Goal: Check status: Check status

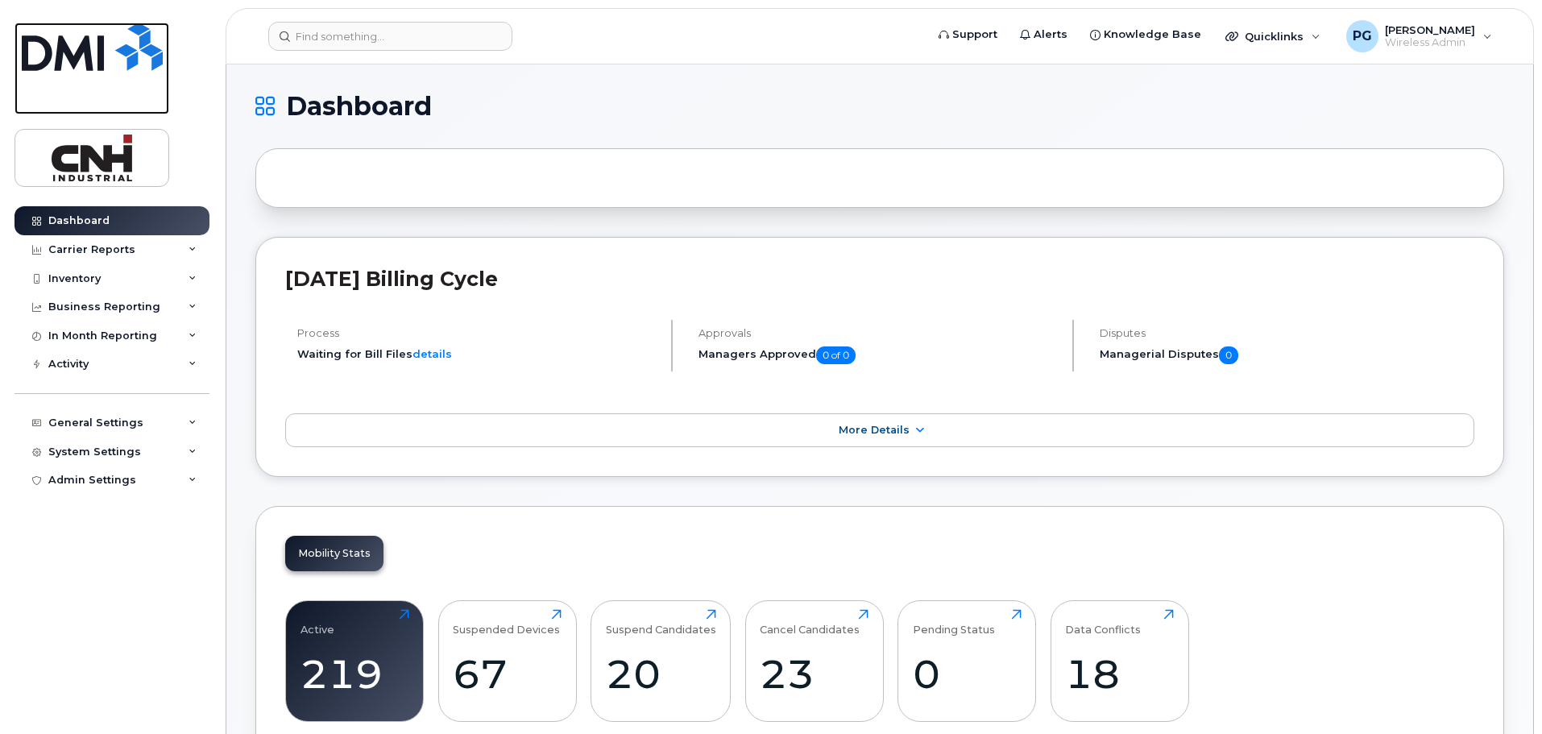
drag, startPoint x: 0, startPoint y: 0, endPoint x: 234, endPoint y: 106, distance: 257.5
click at [83, 61] on img at bounding box center [92, 47] width 141 height 48
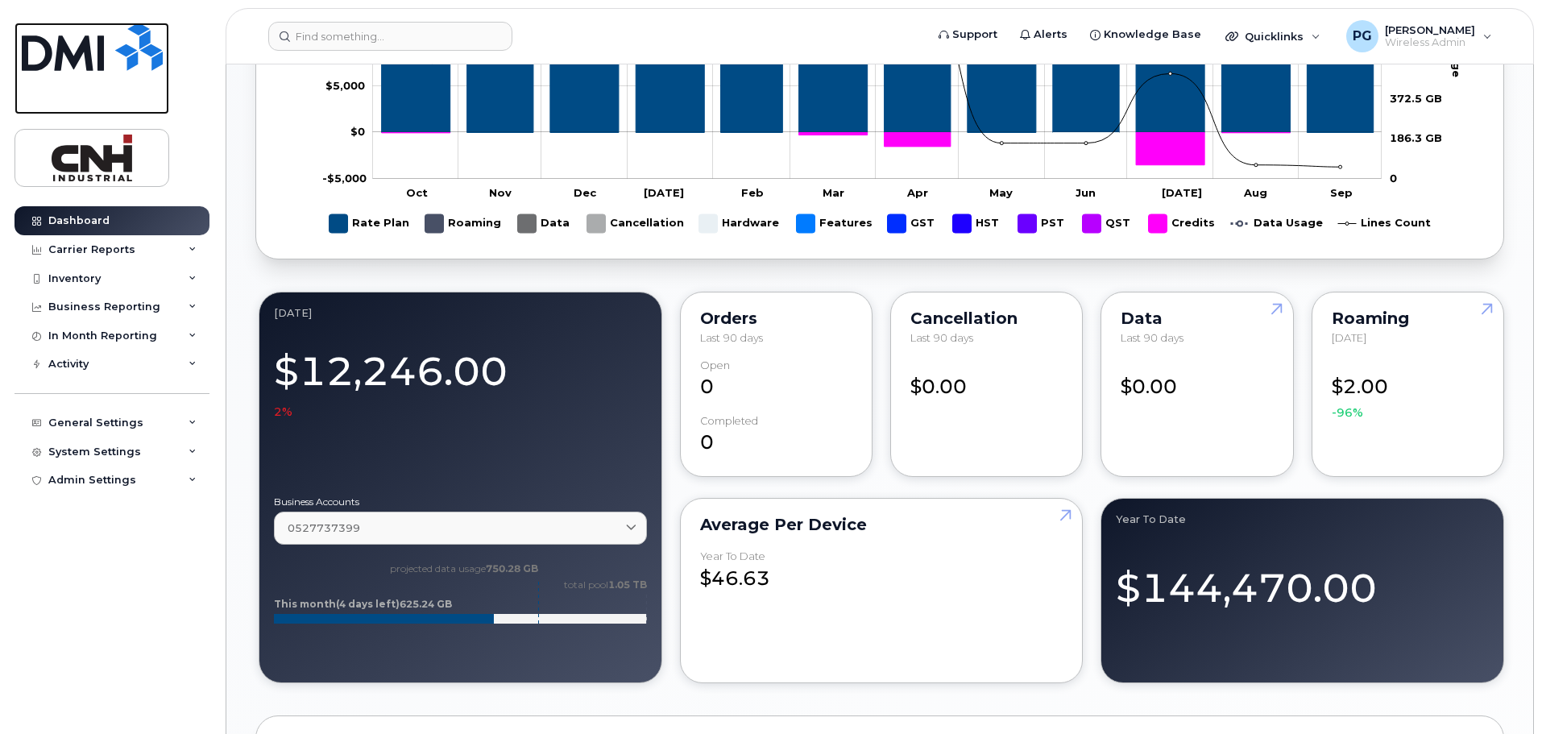
scroll to position [1006, 0]
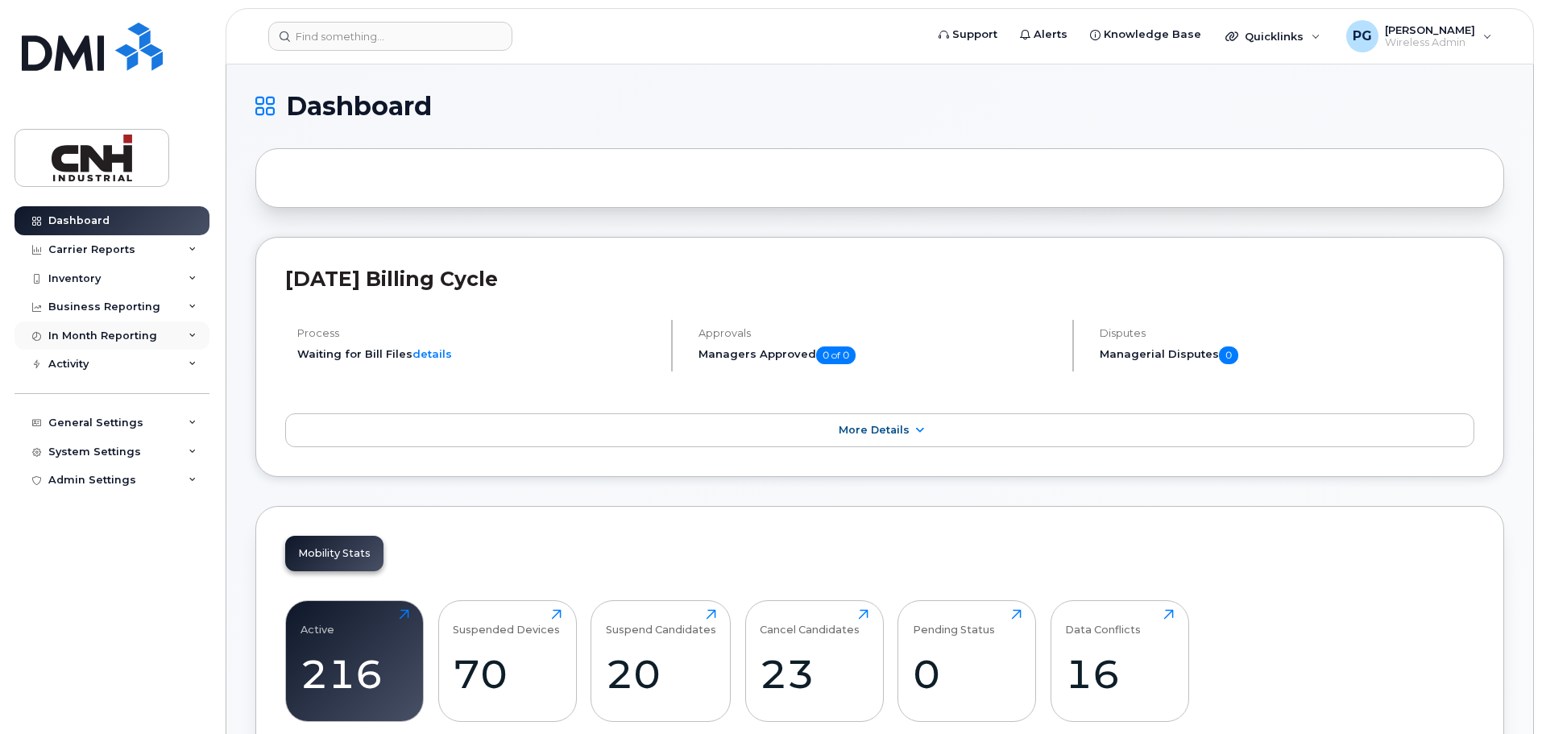
click at [190, 333] on icon at bounding box center [193, 336] width 8 height 8
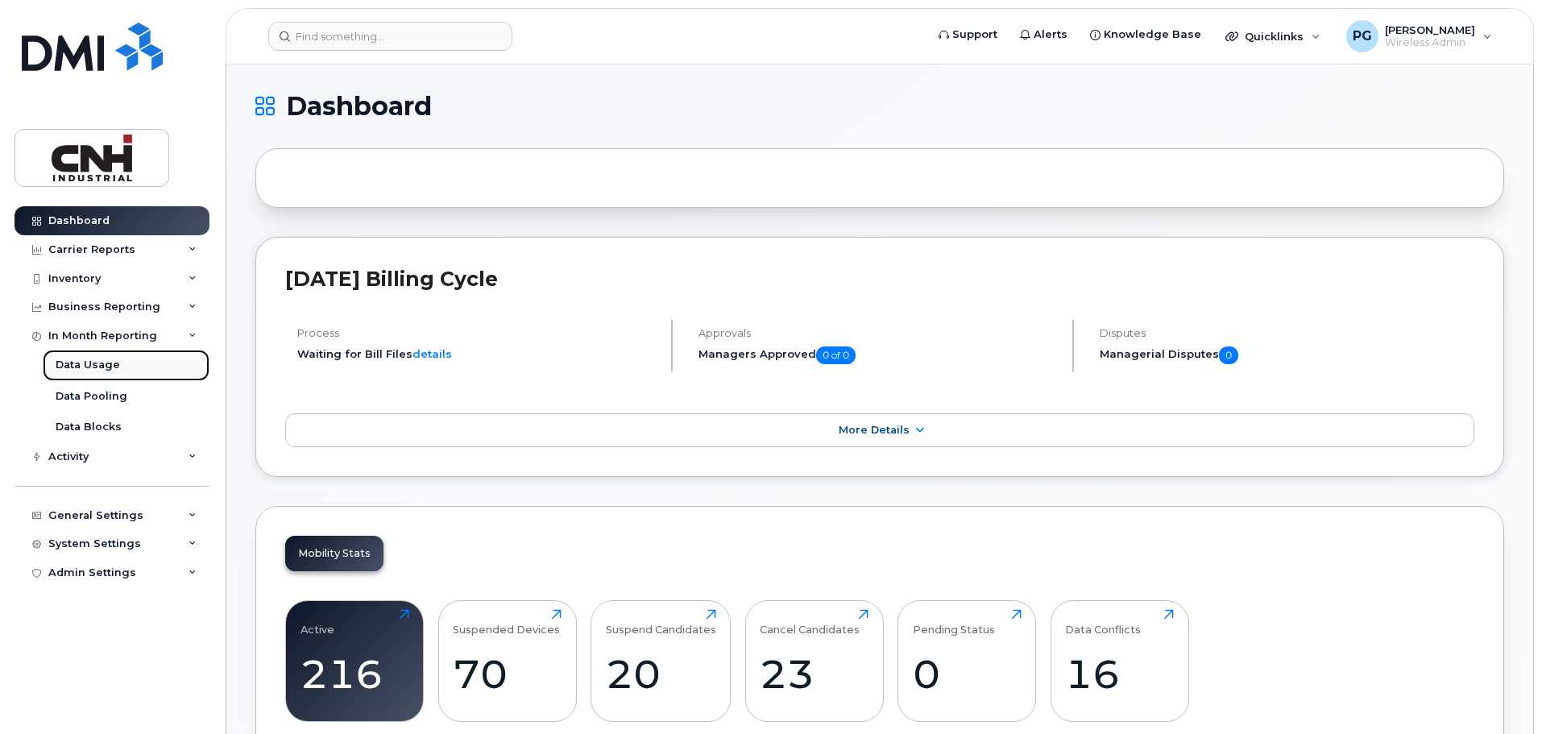
click at [118, 367] on link "Data Usage" at bounding box center [126, 365] width 167 height 31
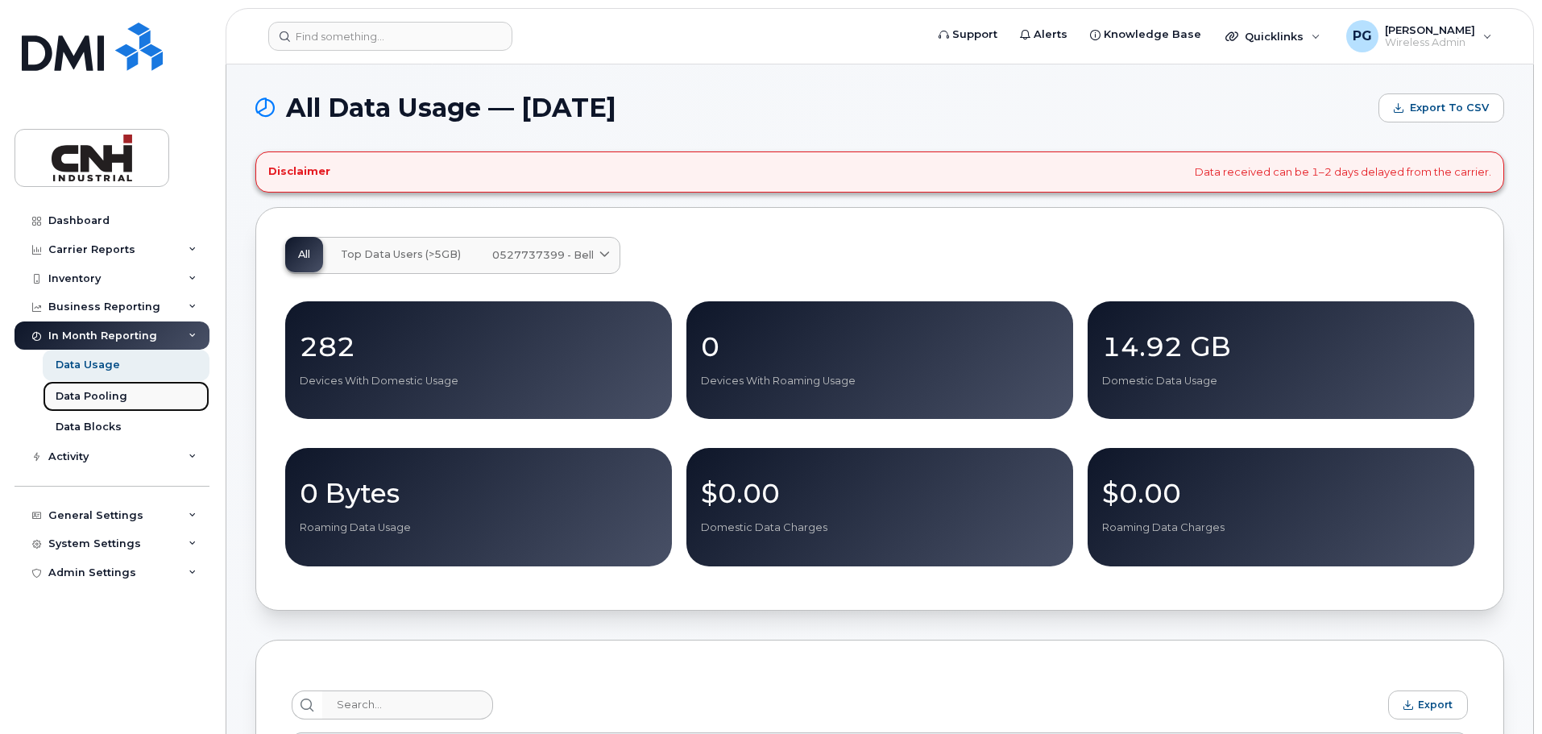
click at [122, 400] on div "Data Pooling" at bounding box center [92, 396] width 72 height 15
click at [110, 392] on div "Data Pooling" at bounding box center [92, 396] width 72 height 15
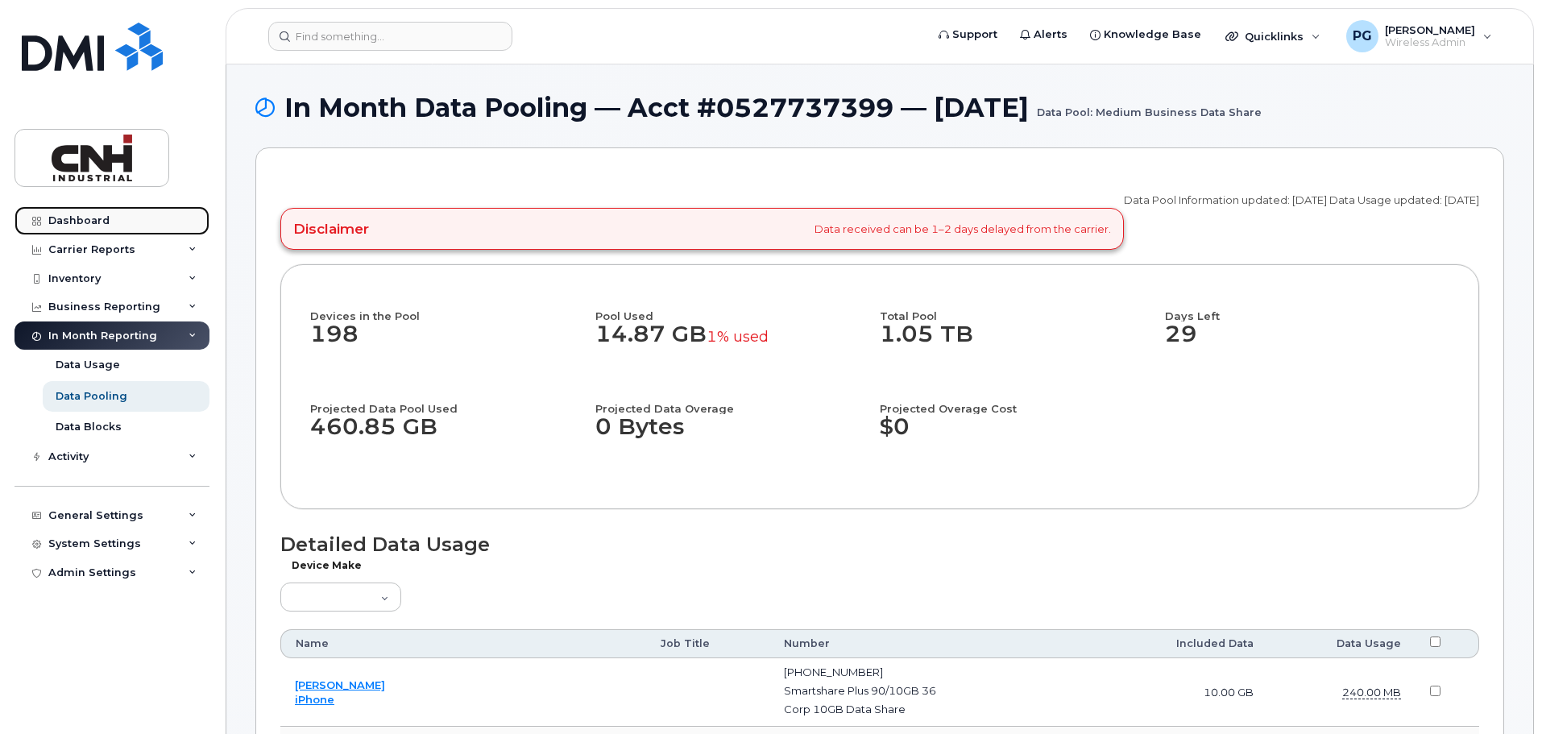
click at [91, 222] on div "Dashboard" at bounding box center [78, 220] width 61 height 13
